Goal: Navigation & Orientation: Find specific page/section

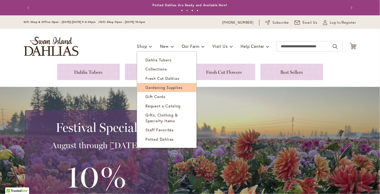
click at [146, 87] on span "Gardening Supplies" at bounding box center [164, 87] width 37 height 5
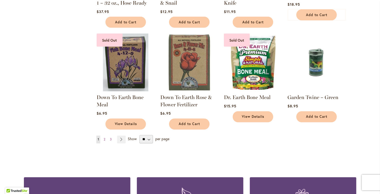
scroll to position [390, 0]
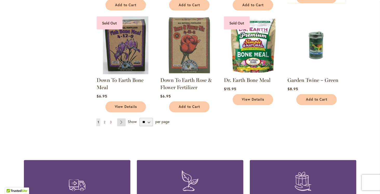
click at [120, 121] on link "Page Next" at bounding box center [121, 123] width 9 height 8
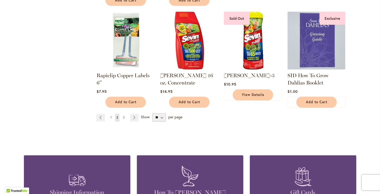
scroll to position [416, 0]
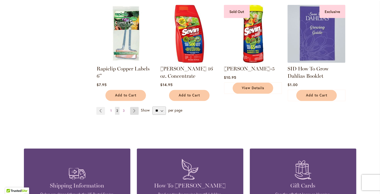
click at [132, 107] on link "Page Next" at bounding box center [134, 111] width 9 height 8
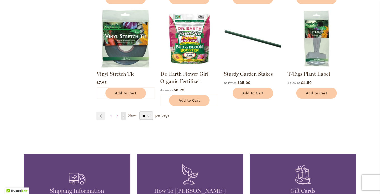
scroll to position [182, 0]
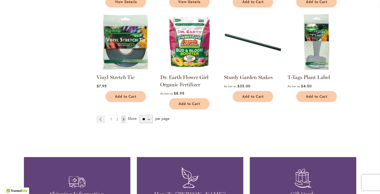
click at [109, 119] on link "Page 1" at bounding box center [111, 119] width 4 height 8
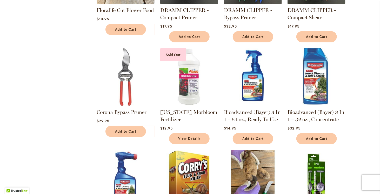
scroll to position [156, 0]
